Goal: Transaction & Acquisition: Obtain resource

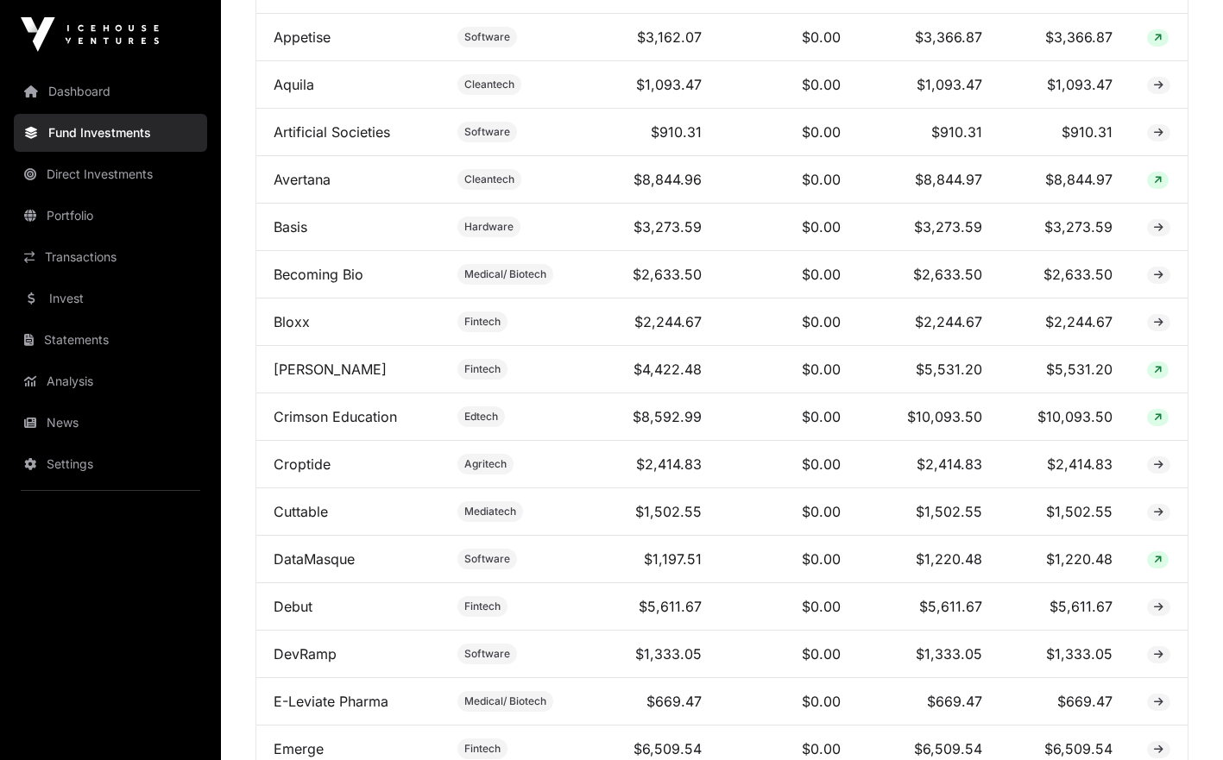
scroll to position [1202, 0]
click at [167, 382] on link "Analysis" at bounding box center [110, 381] width 193 height 38
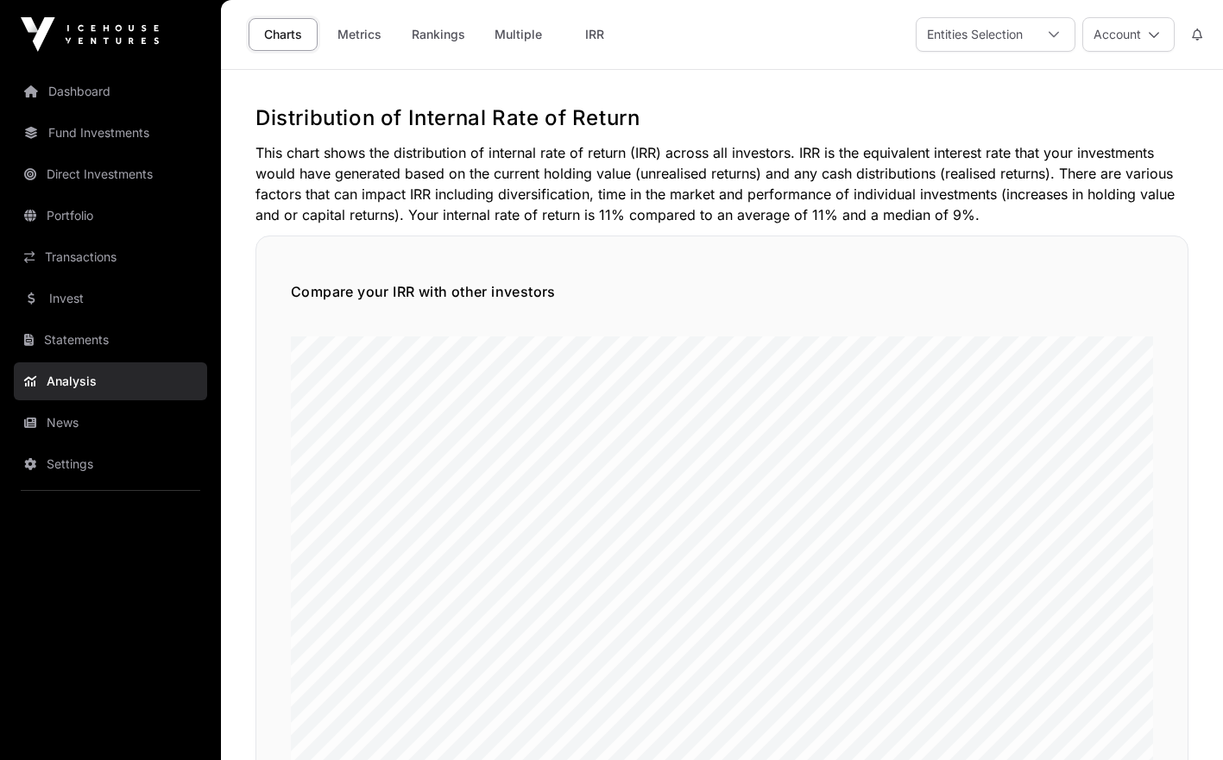
click at [438, 35] on link "Rankings" at bounding box center [438, 34] width 76 height 33
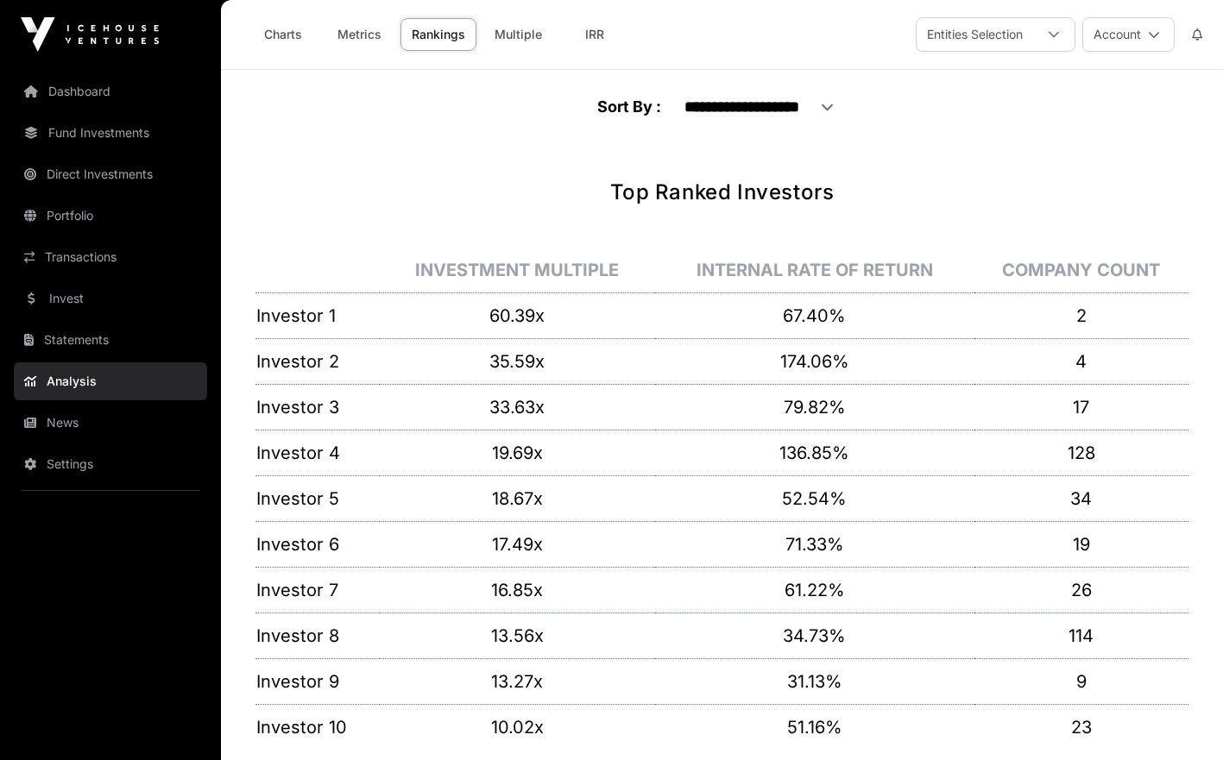
click at [375, 35] on link "Metrics" at bounding box center [358, 34] width 69 height 33
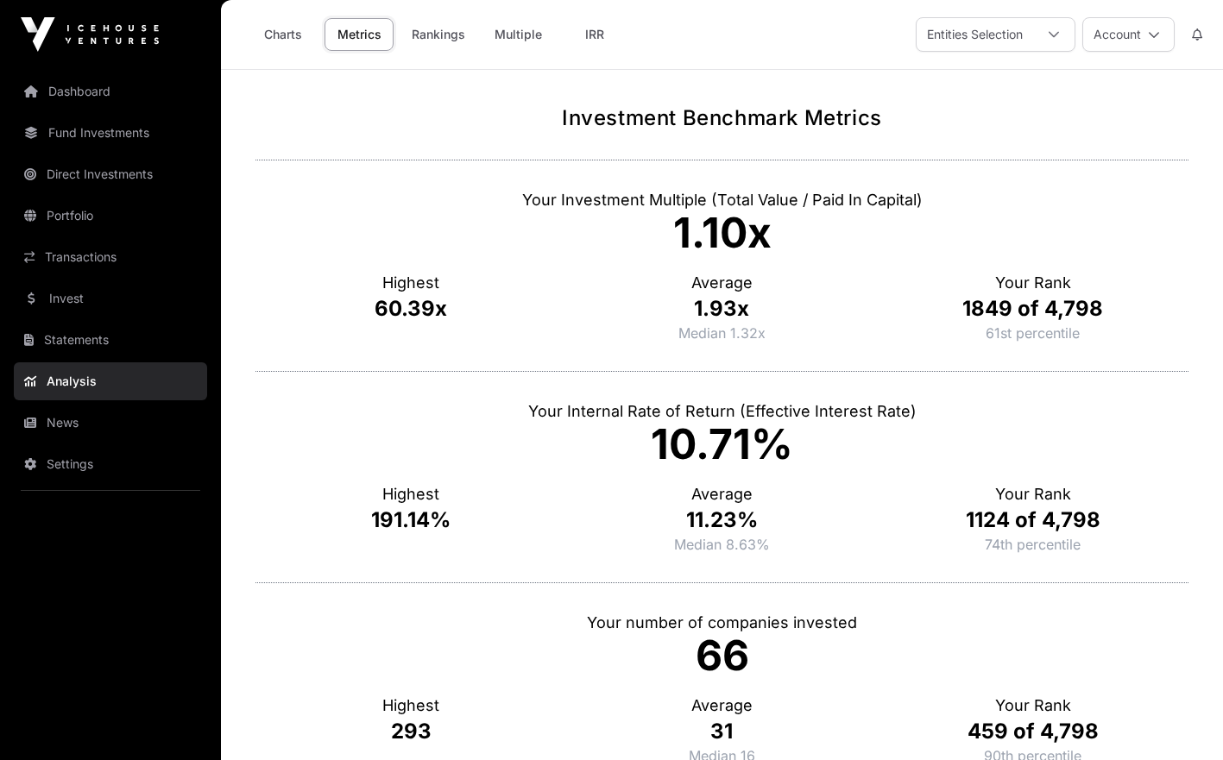
click at [1058, 47] on div at bounding box center [1053, 34] width 41 height 33
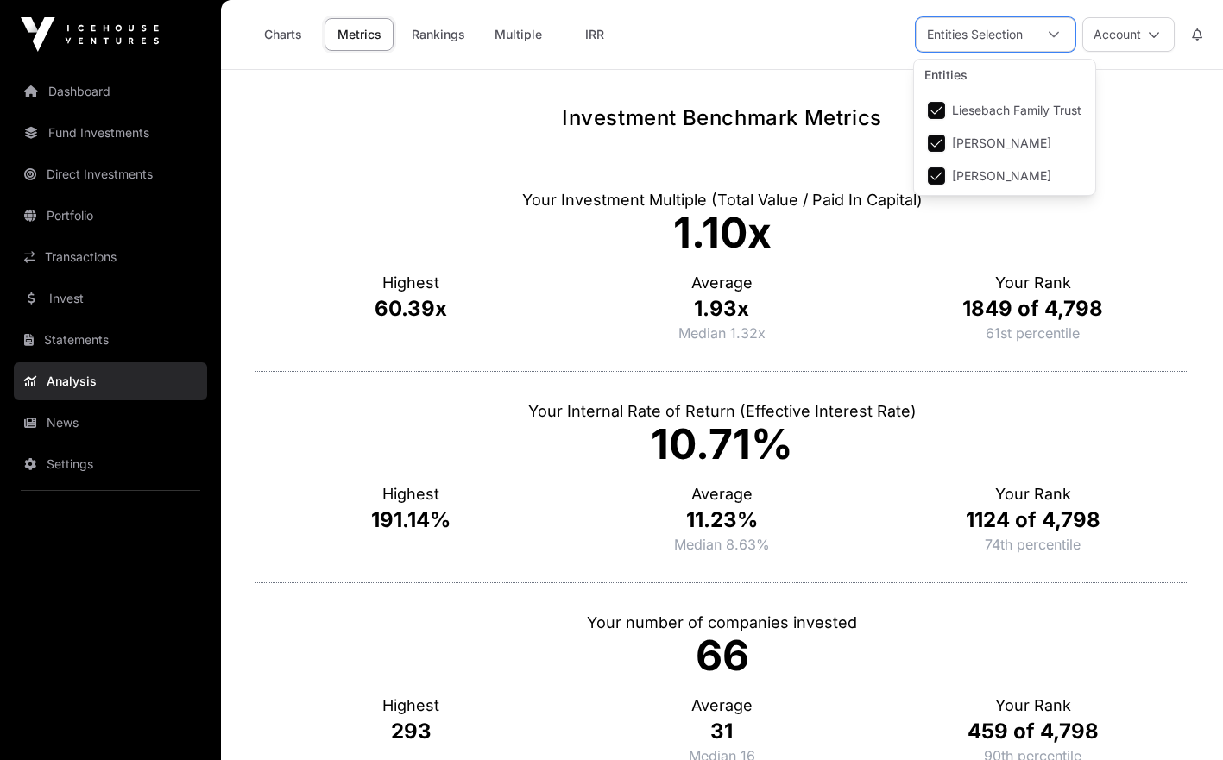
scroll to position [17, 11]
click at [1057, 46] on div at bounding box center [1053, 34] width 41 height 33
click at [1116, 30] on button "Account" at bounding box center [1128, 34] width 92 height 35
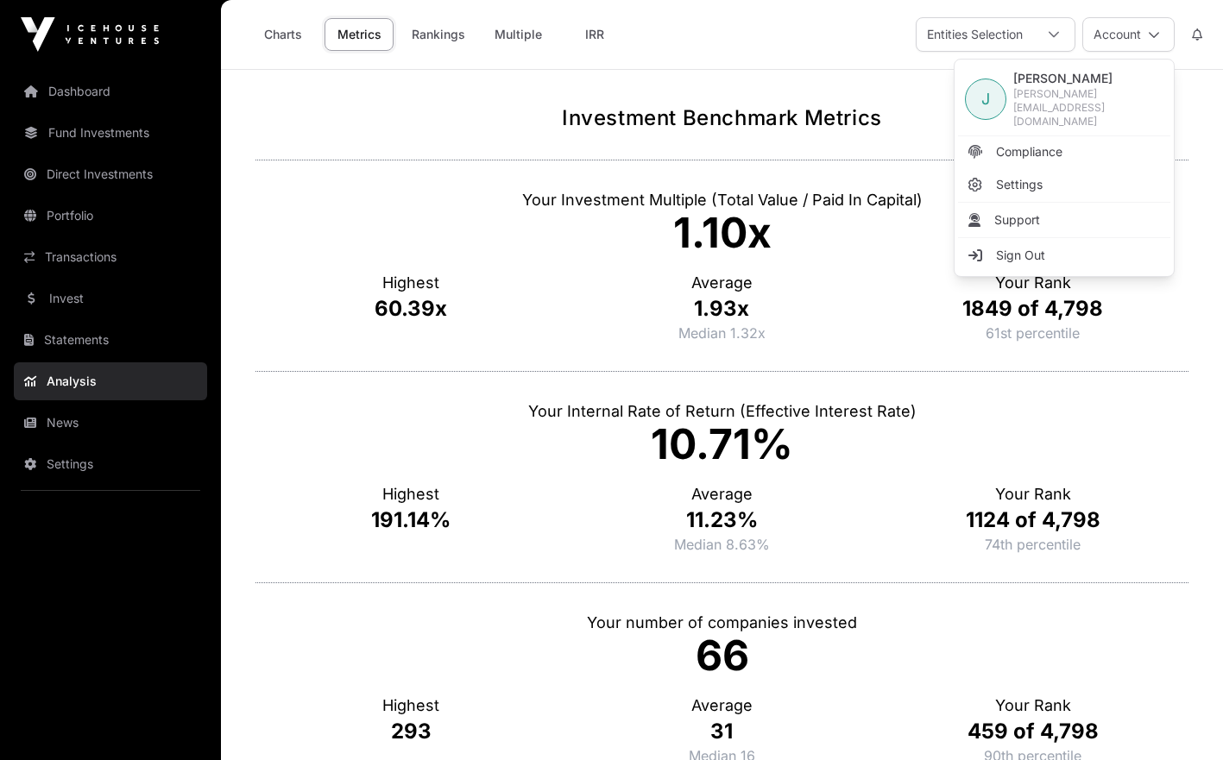
click at [1116, 30] on button "Account" at bounding box center [1128, 34] width 92 height 35
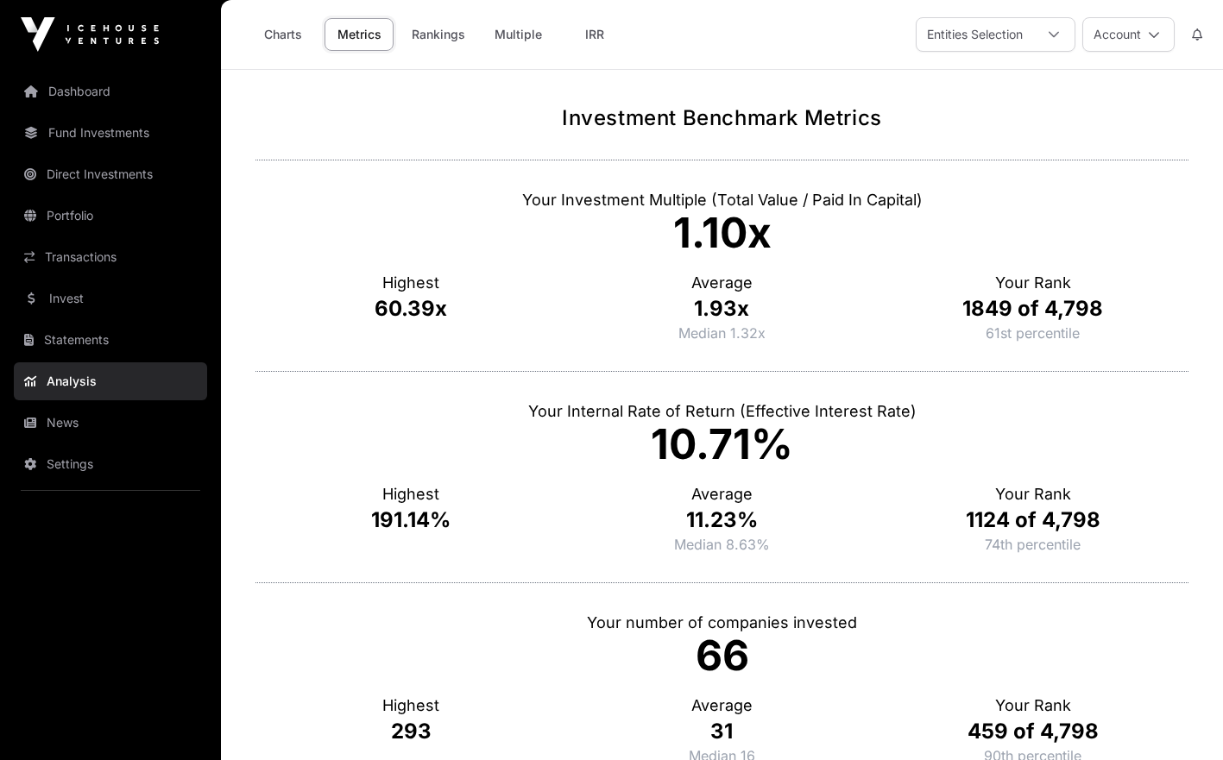
click at [84, 230] on link "Portfolio" at bounding box center [110, 216] width 193 height 38
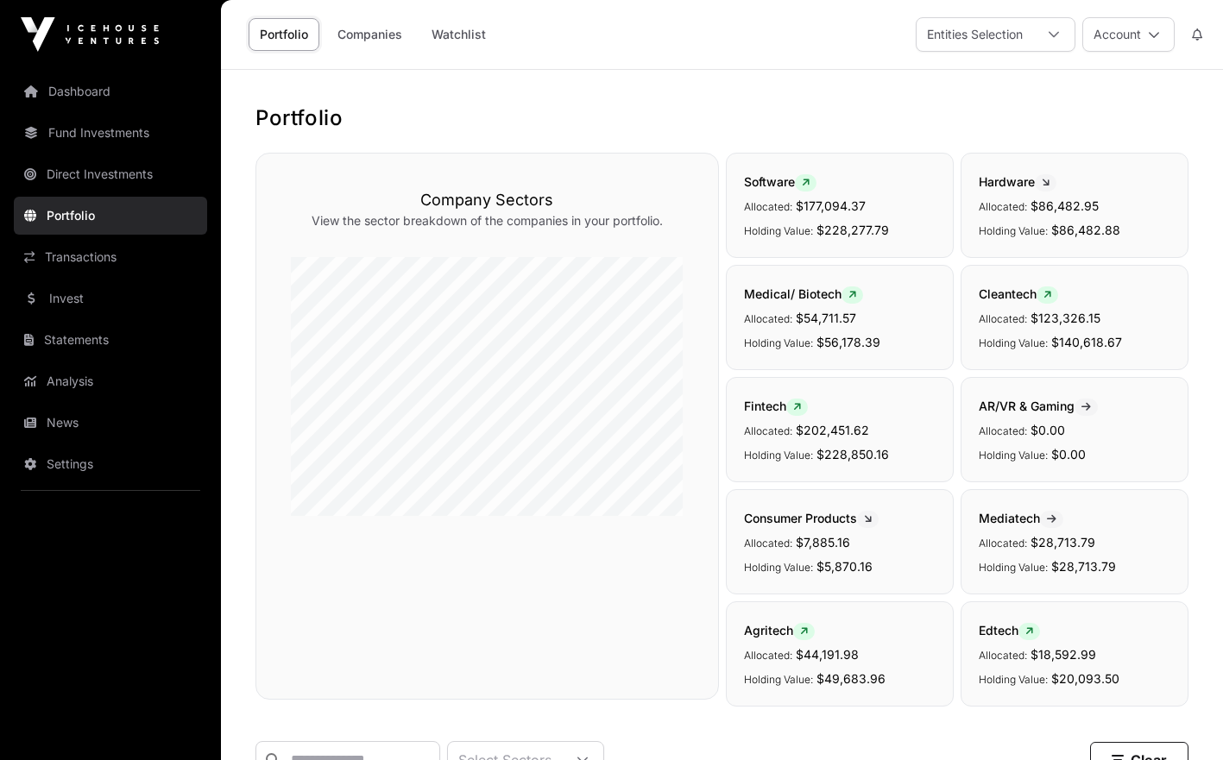
click at [443, 41] on link "Watchlist" at bounding box center [458, 34] width 77 height 33
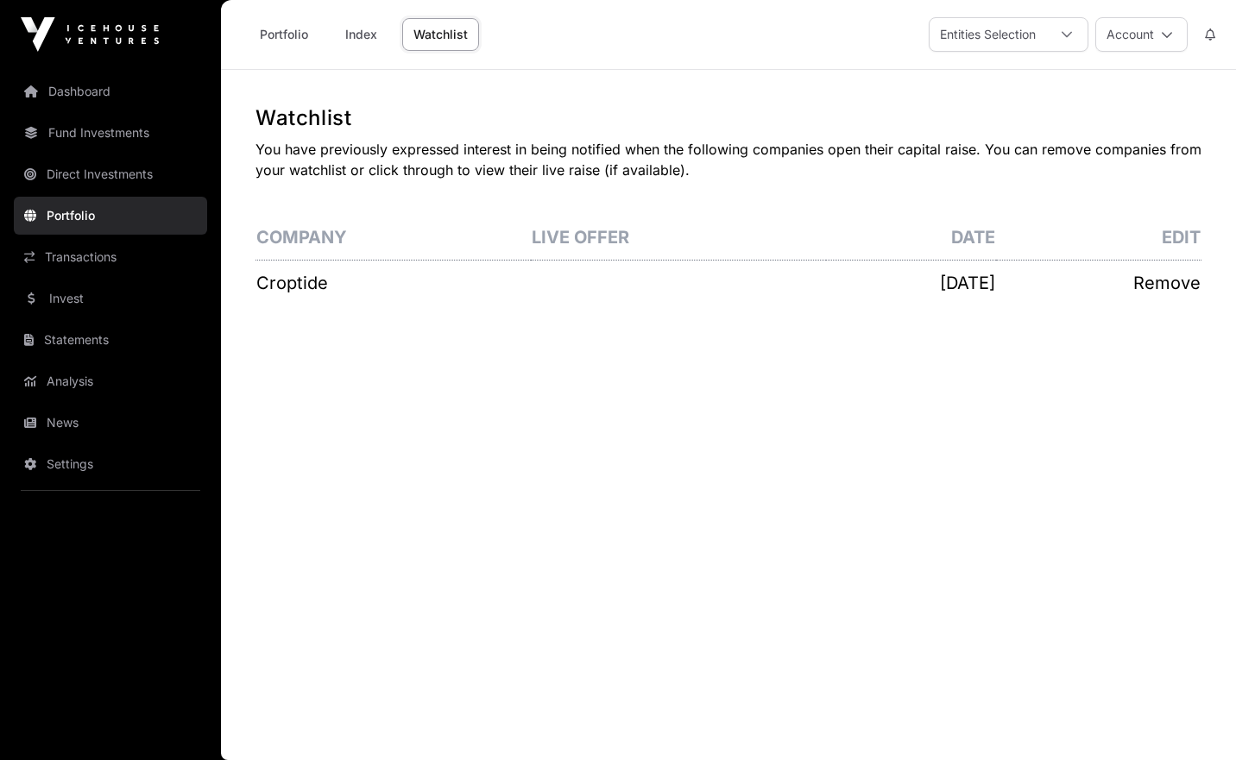
click at [96, 87] on link "Dashboard" at bounding box center [110, 91] width 193 height 38
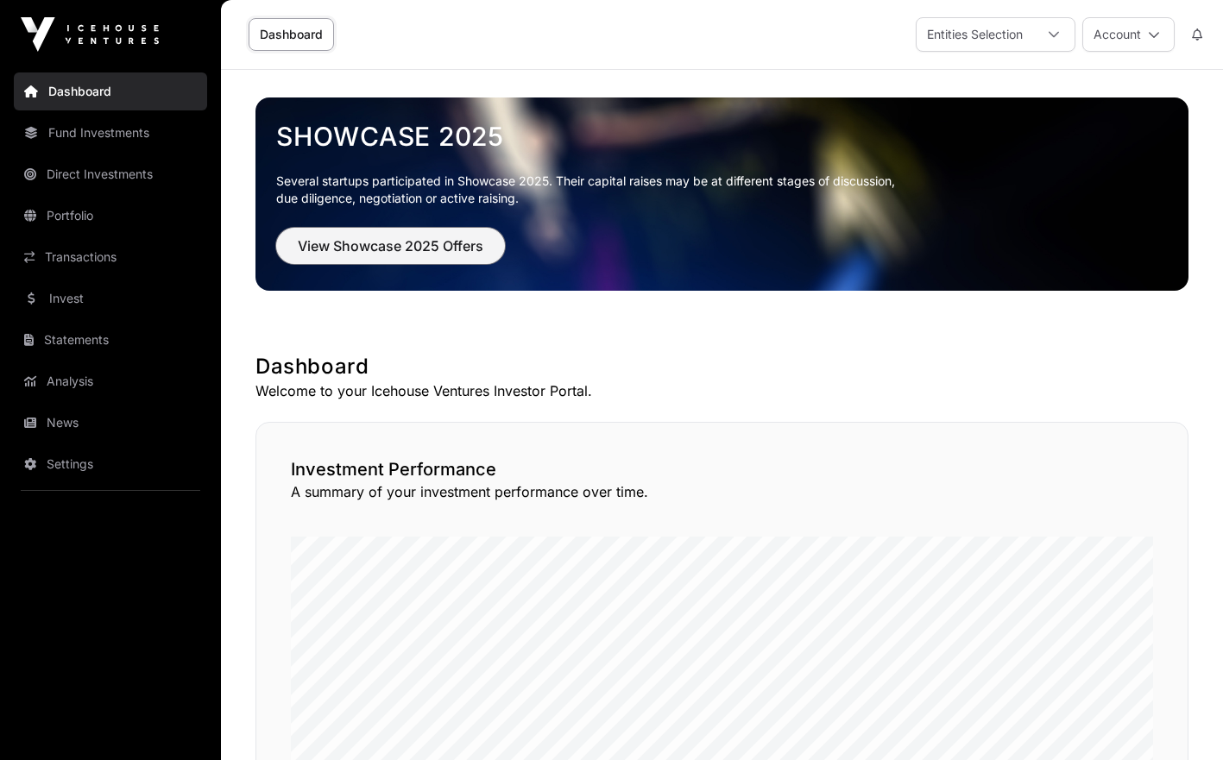
click at [330, 239] on span "View Showcase 2025 Offers" at bounding box center [391, 246] width 186 height 21
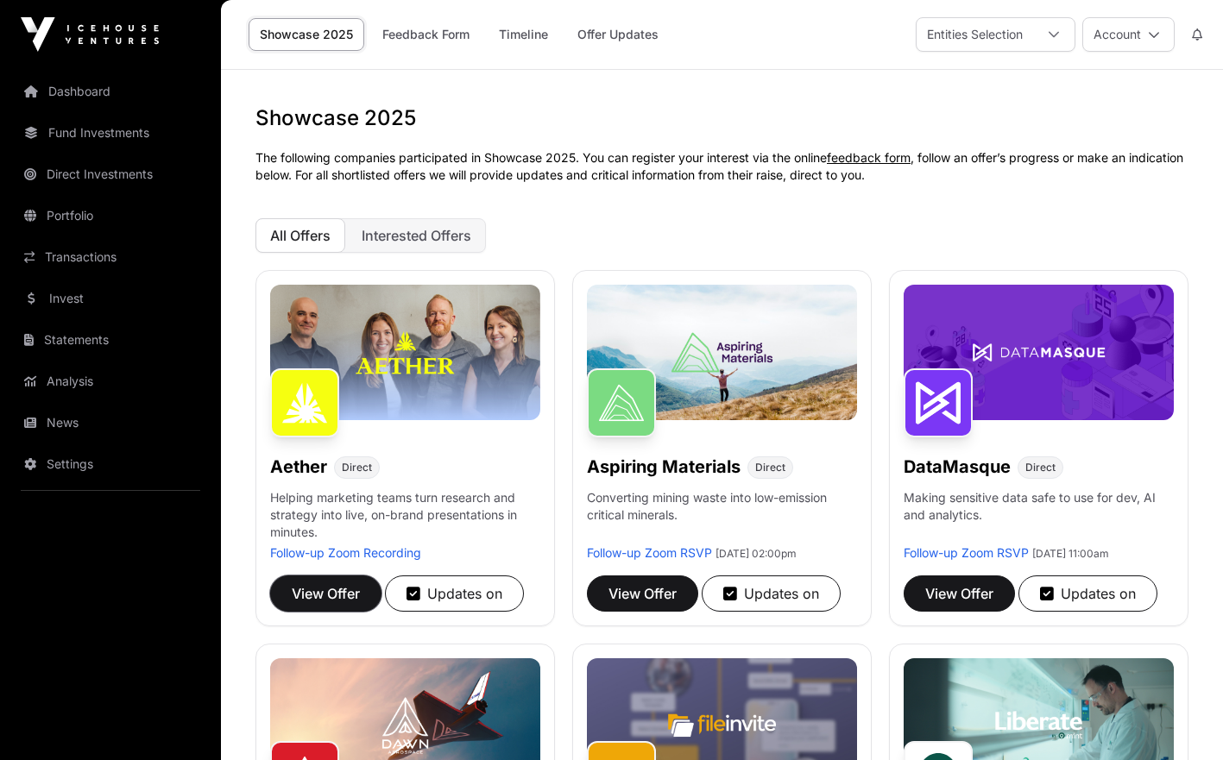
click at [331, 609] on button "View Offer" at bounding box center [325, 594] width 111 height 36
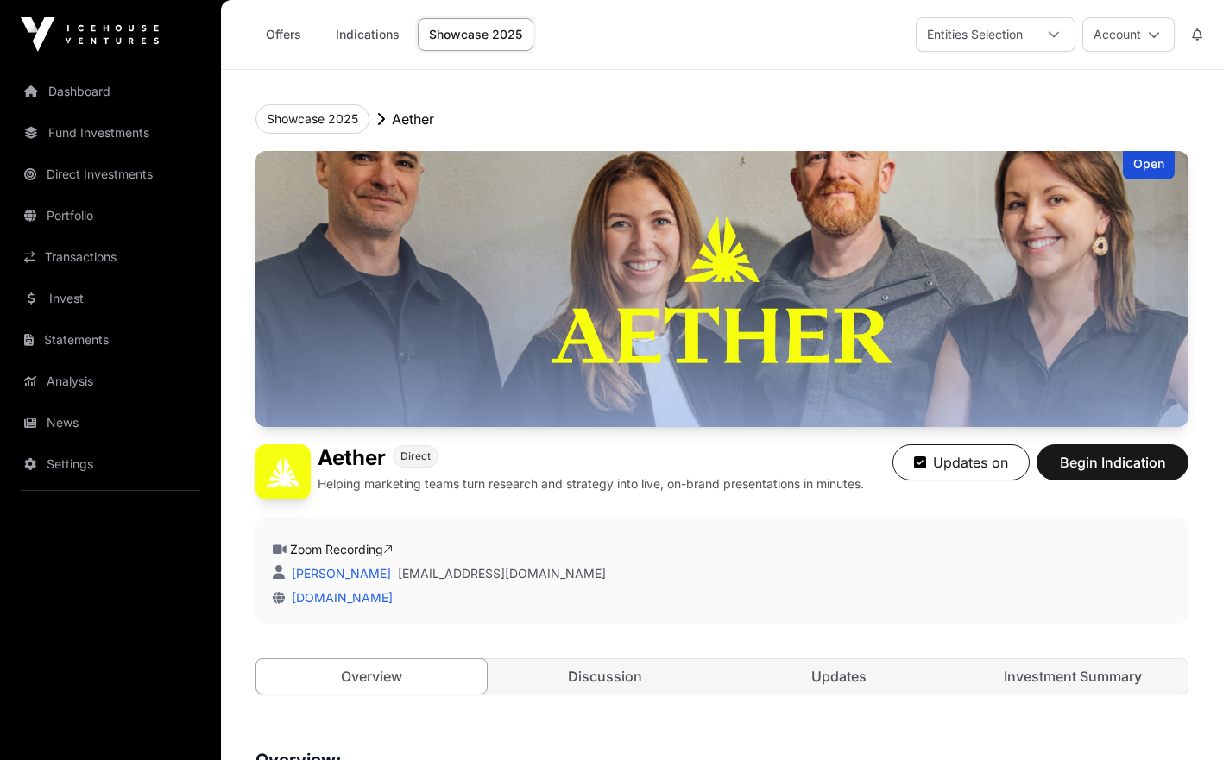
click at [1073, 668] on link "Investment Summary" at bounding box center [1072, 676] width 230 height 35
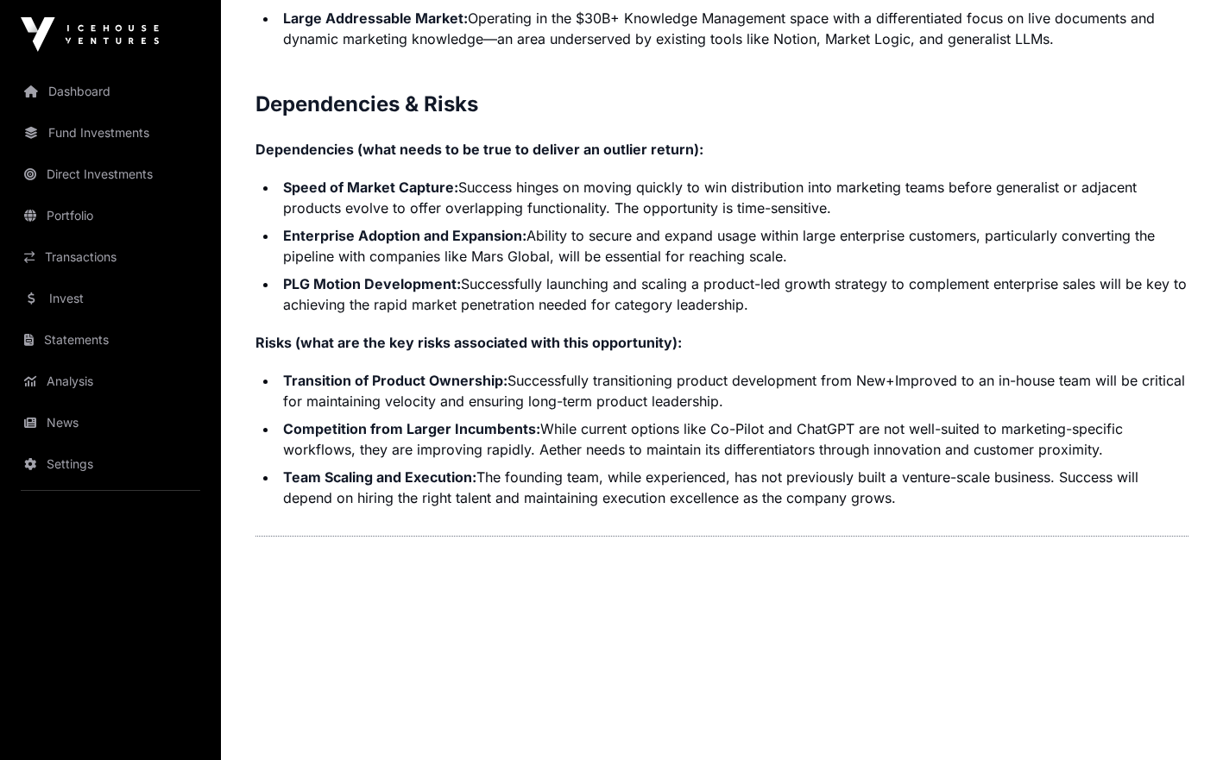
scroll to position [3672, 0]
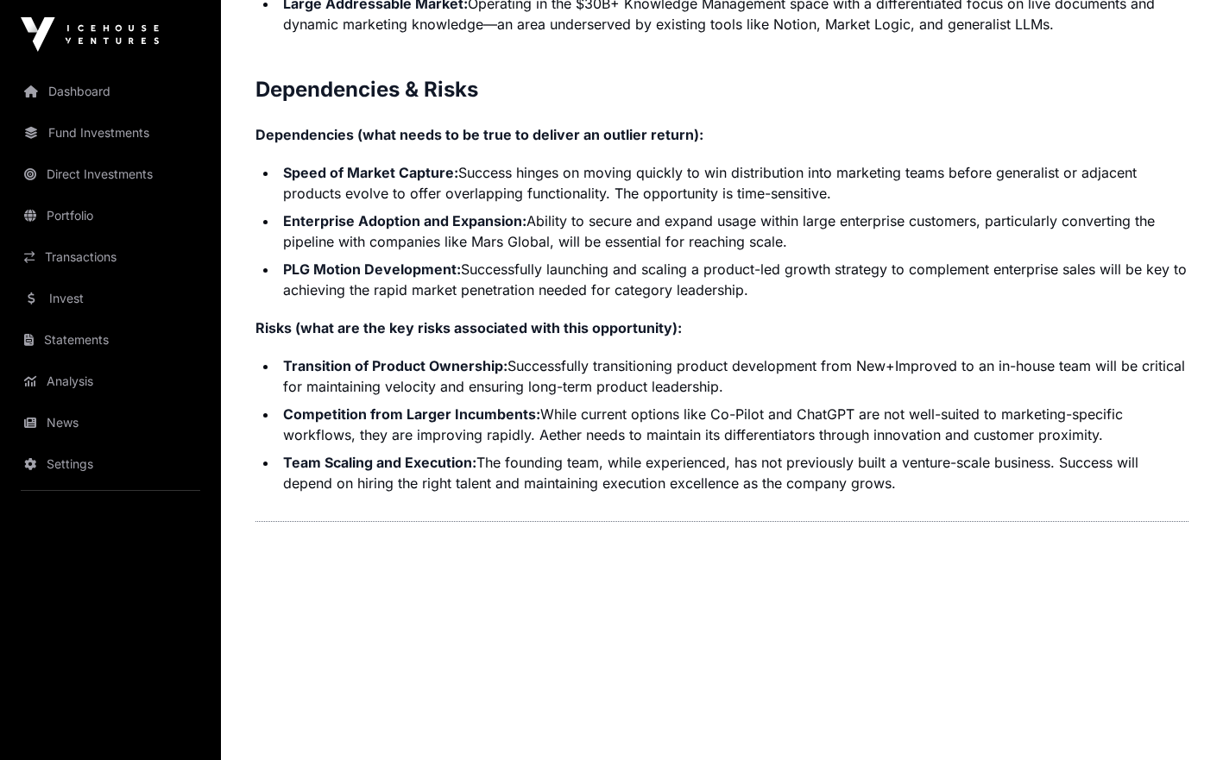
drag, startPoint x: 253, startPoint y: 242, endPoint x: 946, endPoint y: 481, distance: 732.7
copy p "Contents Introduction Round Overview Company Overview Metrics & Milestones High…"
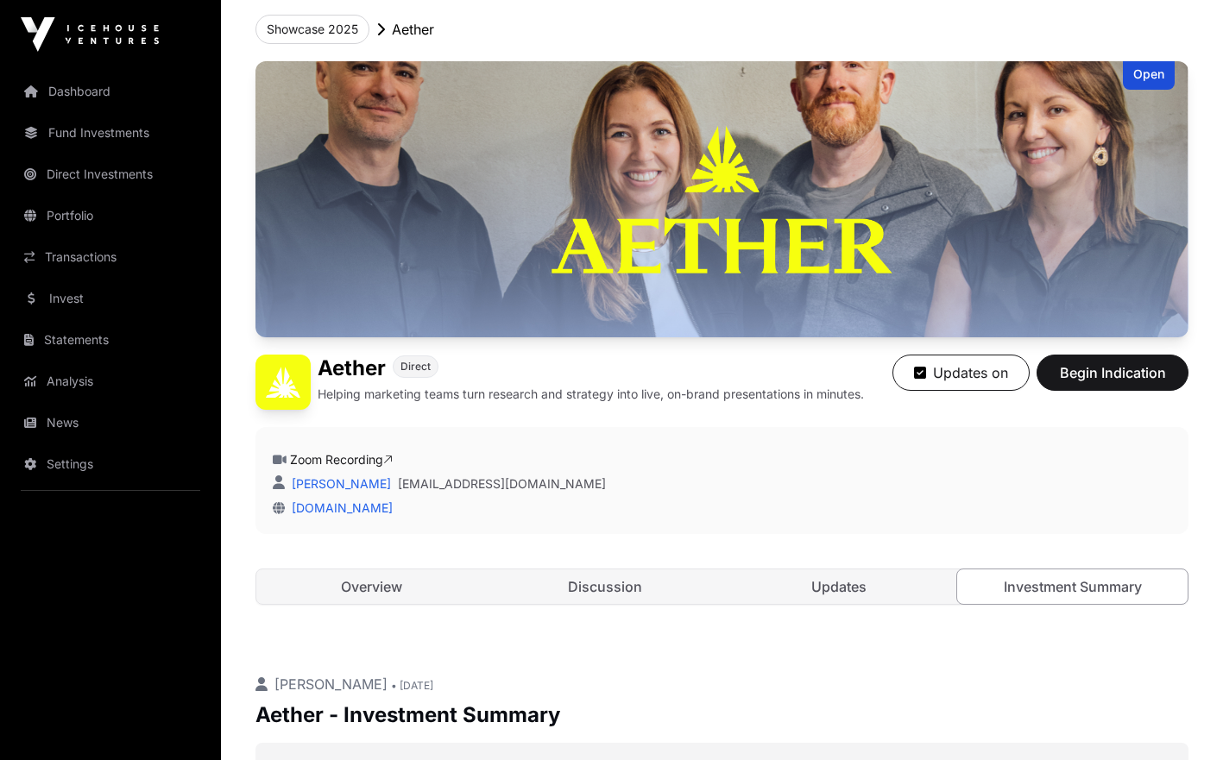
scroll to position [87, 0]
